Goal: Task Accomplishment & Management: Complete application form

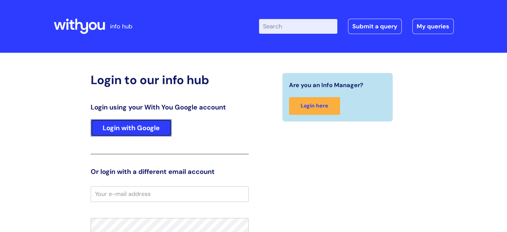
click at [147, 131] on link "Login with Google" at bounding box center [131, 127] width 81 height 17
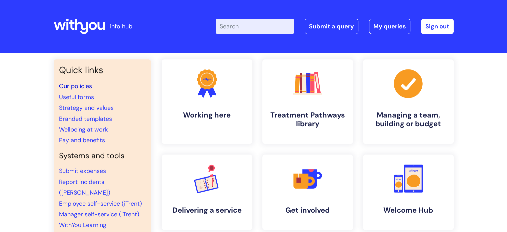
click at [84, 85] on link "Our policies" at bounding box center [75, 86] width 33 height 8
click at [341, 29] on link "Submit a query" at bounding box center [332, 26] width 54 height 15
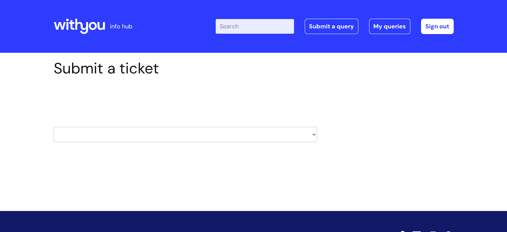
click at [315, 135] on select "HR / People IT and Support Clinical Drug Alerts Finance Accounts Data Support T…" at bounding box center [185, 134] width 263 height 15
select select "data_protection"
click at [54, 127] on select "HR / People IT and Support Clinical Drug Alerts Finance Accounts Data Support T…" at bounding box center [185, 134] width 263 height 15
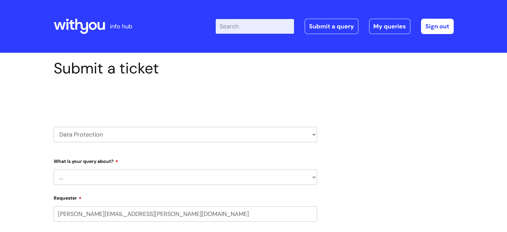
select select "80004328356"
click at [127, 170] on select "... Data Protection Impact Assessment IG/Data breach Information Sharing Agreem…" at bounding box center [185, 176] width 263 height 15
select select "IG/Data breach"
click at [54, 169] on select "... Data Protection Impact Assessment IG/Data breach Information Sharing Agreem…" at bounding box center [185, 176] width 263 height 15
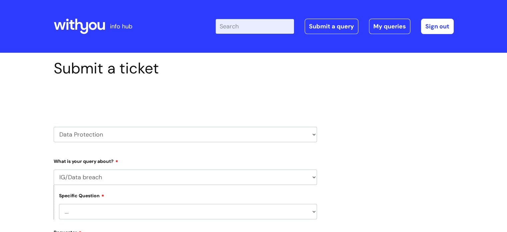
click at [310, 214] on select "... Open/new incident Escalation of incident" at bounding box center [188, 211] width 258 height 15
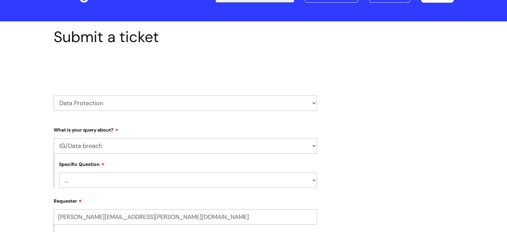
scroll to position [37, 0]
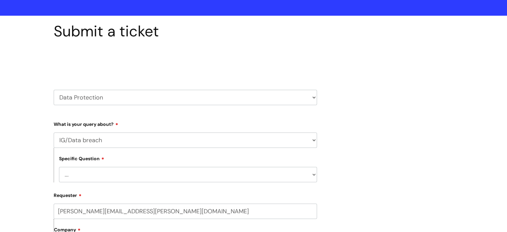
click at [312, 96] on select "HR / People IT and Support Clinical Drug Alerts Finance Accounts Data Support T…" at bounding box center [185, 97] width 263 height 15
select select "internal_communications"
click at [54, 90] on select "HR / People IT and Support Clinical Drug Alerts Finance Accounts Data Support T…" at bounding box center [185, 97] width 263 height 15
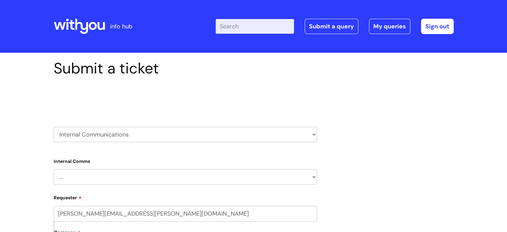
click at [308, 176] on select "... Internal Communication Staff and Volunteer awards Info hub WithYou Weekly e…" at bounding box center [185, 176] width 263 height 15
select select "Internal Communication"
click at [54, 169] on select "... Internal Communication Staff and Volunteer awards Info hub WithYou Weekly e…" at bounding box center [185, 176] width 263 height 15
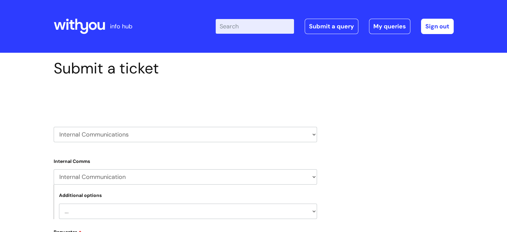
click at [311, 212] on select "... Projects or activities that need staff engagement and communication Communi…" at bounding box center [188, 210] width 258 height 15
click at [313, 132] on select "HR / People IT and Support Clinical Drug Alerts Finance Accounts Data Support T…" at bounding box center [185, 134] width 263 height 15
select select "data_protection"
click at [54, 127] on select "HR / People IT and Support Clinical Drug Alerts Finance Accounts Data Support T…" at bounding box center [185, 134] width 263 height 15
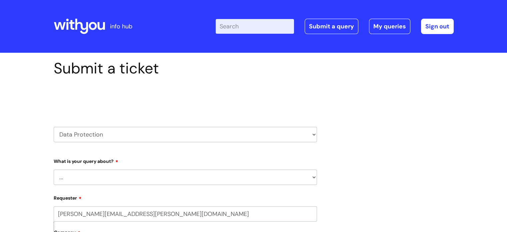
click at [315, 177] on select "... Data Protection Impact Assessment IG/Data breach Information Sharing Agreem…" at bounding box center [185, 176] width 263 height 15
select select "IG/Data breach"
click at [54, 169] on select "... Data Protection Impact Assessment IG/Data breach Information Sharing Agreem…" at bounding box center [185, 176] width 263 height 15
click at [310, 212] on select "... Open/new incident Escalation of incident" at bounding box center [188, 211] width 258 height 15
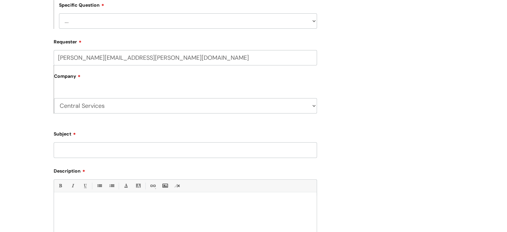
scroll to position [192, 0]
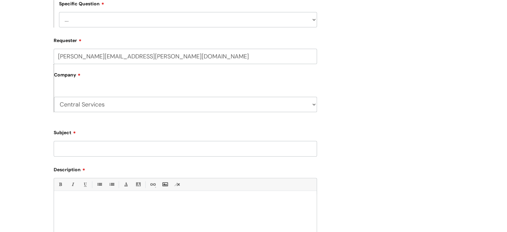
click at [206, 146] on input "Subject" at bounding box center [185, 148] width 263 height 15
type input "Policies"
click at [84, 198] on div at bounding box center [185, 217] width 263 height 46
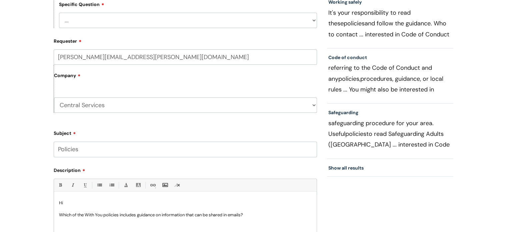
scroll to position [305, 0]
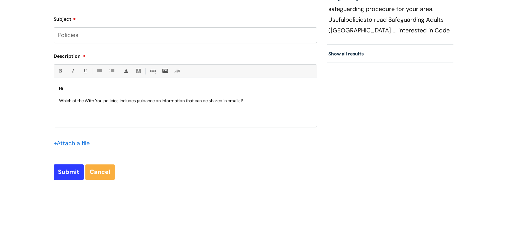
click at [85, 101] on p "Which of the With You policies includes guidance on information that can be sha…" at bounding box center [185, 101] width 253 height 6
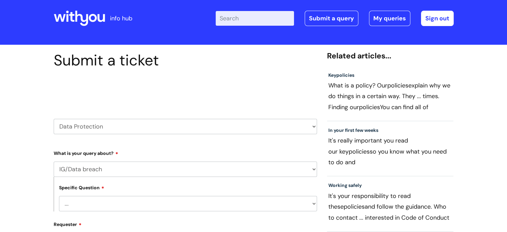
scroll to position [0, 0]
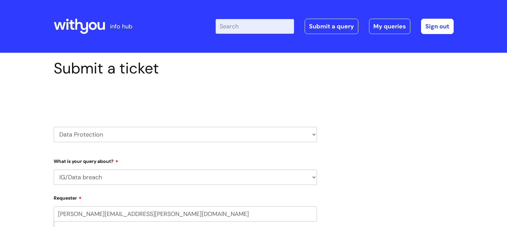
select select "IG/Data breach"
